Goal: Submit feedback/report problem

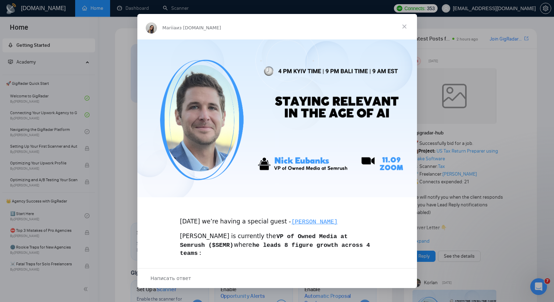
click at [404, 27] on span "Закрыть" at bounding box center [404, 26] width 25 height 25
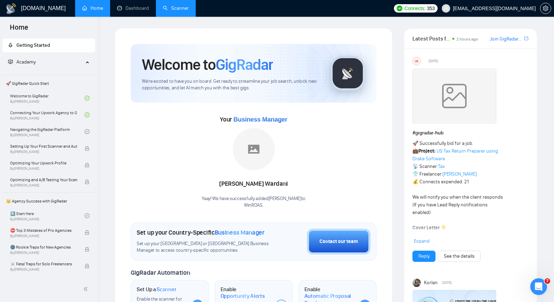
click at [177, 10] on link "Scanner" at bounding box center [176, 8] width 26 height 6
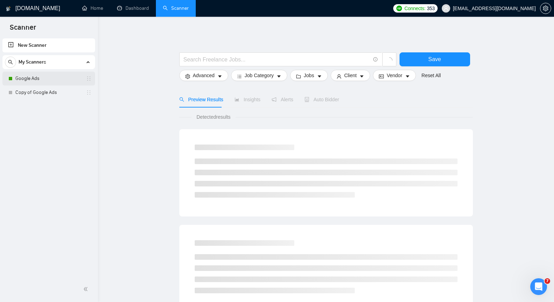
click at [48, 77] on link "Google Ads" at bounding box center [48, 79] width 66 height 14
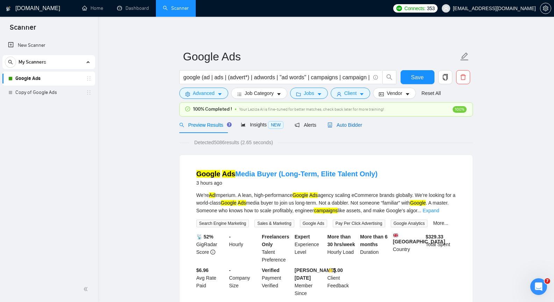
click at [348, 126] on span "Auto Bidder" at bounding box center [344, 125] width 35 height 6
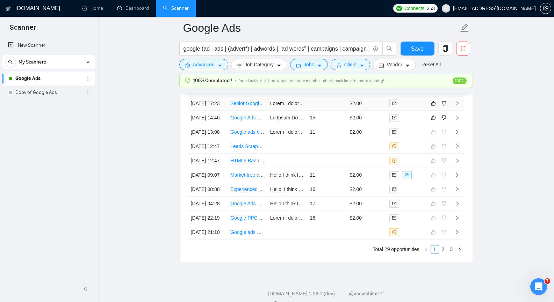
scroll to position [1782, 0]
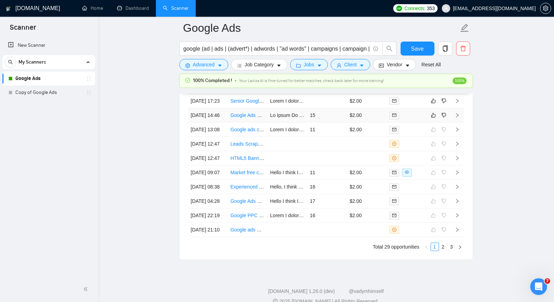
click at [457, 123] on td at bounding box center [457, 115] width 14 height 14
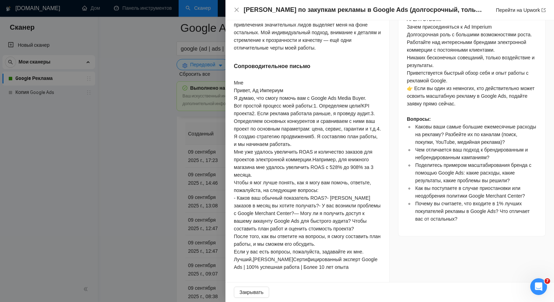
scroll to position [790, 0]
drag, startPoint x: 259, startPoint y: 290, endPoint x: 274, endPoint y: 165, distance: 126.3
click at [259, 290] on font "Закрывать" at bounding box center [251, 293] width 24 height 6
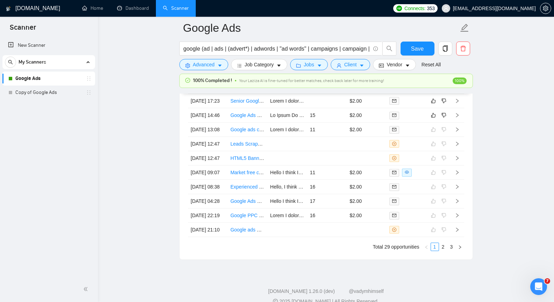
scroll to position [1782, 0]
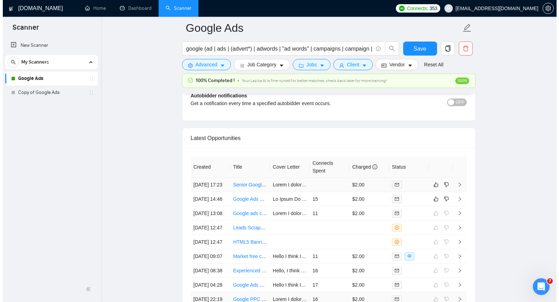
scroll to position [1698, 0]
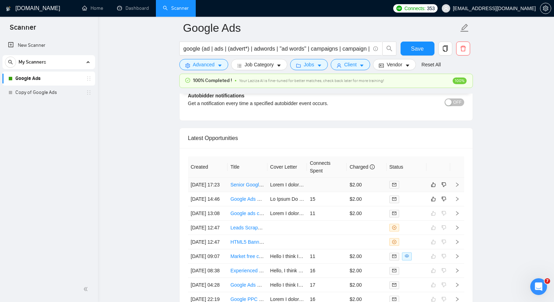
click at [458, 187] on icon "right" at bounding box center [457, 184] width 5 height 5
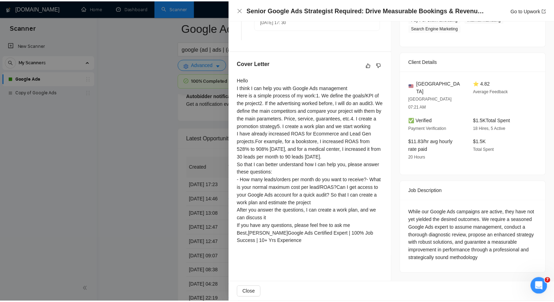
scroll to position [241, 0]
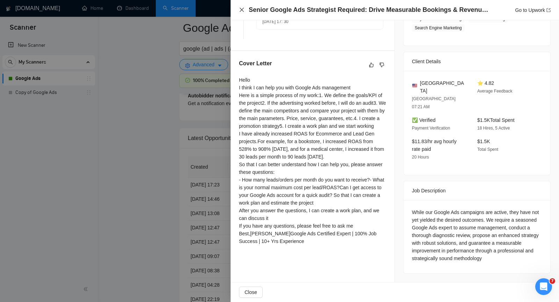
click at [241, 11] on icon "close" at bounding box center [242, 10] width 4 height 4
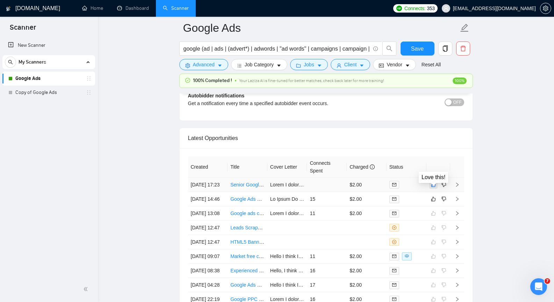
click at [433, 186] on button "button" at bounding box center [433, 185] width 8 height 8
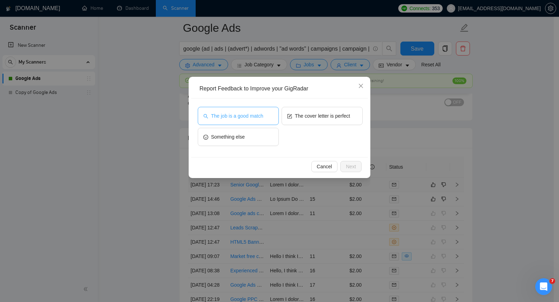
click at [267, 121] on button "The job is a good match" at bounding box center [238, 116] width 81 height 18
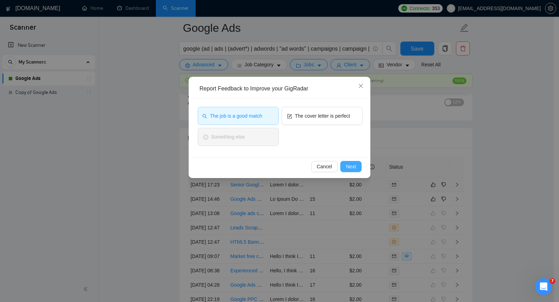
click at [356, 166] on span "Next" at bounding box center [351, 167] width 10 height 8
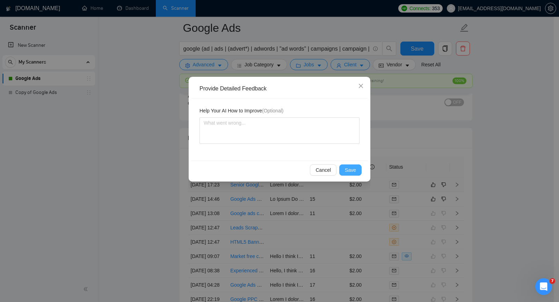
click at [355, 169] on span "Save" at bounding box center [350, 170] width 11 height 8
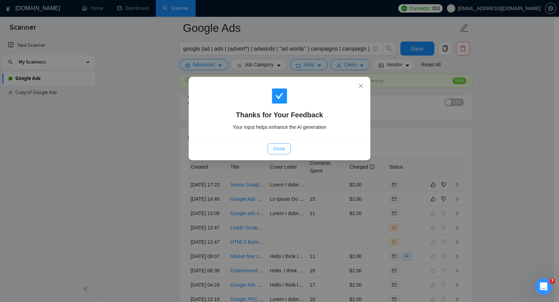
click at [280, 149] on span "Done" at bounding box center [279, 149] width 12 height 8
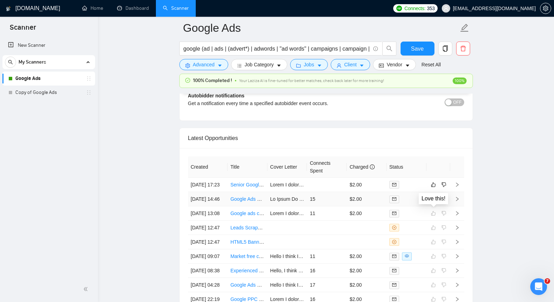
click at [435, 202] on icon "like" at bounding box center [433, 199] width 5 height 6
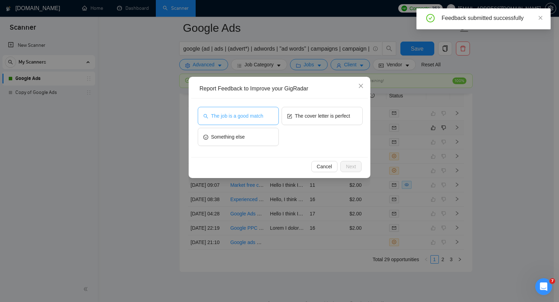
click at [270, 121] on button "The job is a good match" at bounding box center [238, 116] width 81 height 18
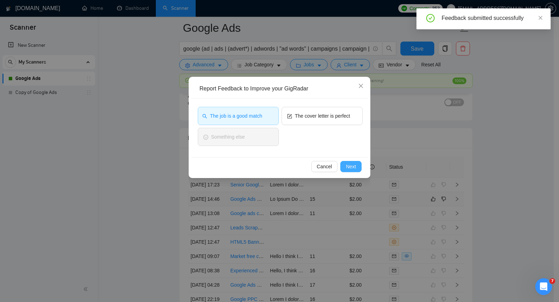
click at [356, 167] on button "Next" at bounding box center [350, 166] width 21 height 11
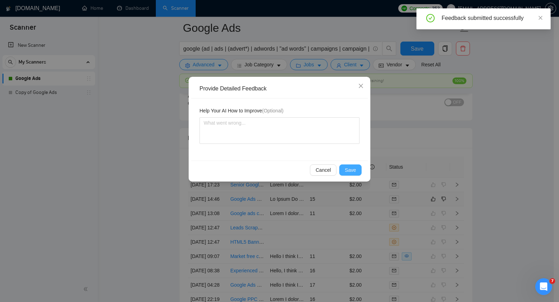
click at [355, 169] on span "Save" at bounding box center [350, 170] width 11 height 8
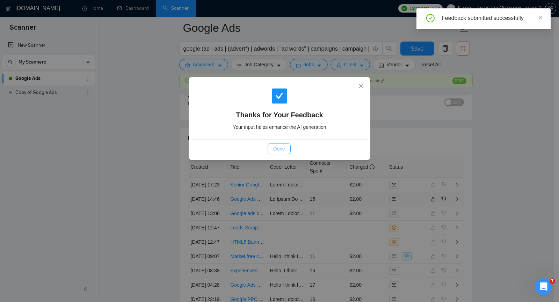
click at [283, 149] on span "Done" at bounding box center [279, 149] width 12 height 8
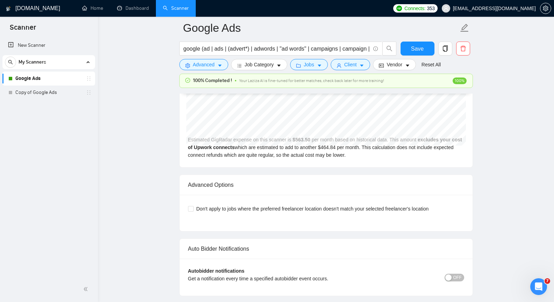
scroll to position [1515, 0]
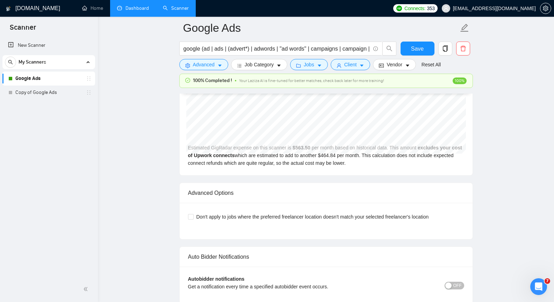
click at [124, 8] on link "Dashboard" at bounding box center [133, 8] width 32 height 6
